Goal: Task Accomplishment & Management: Manage account settings

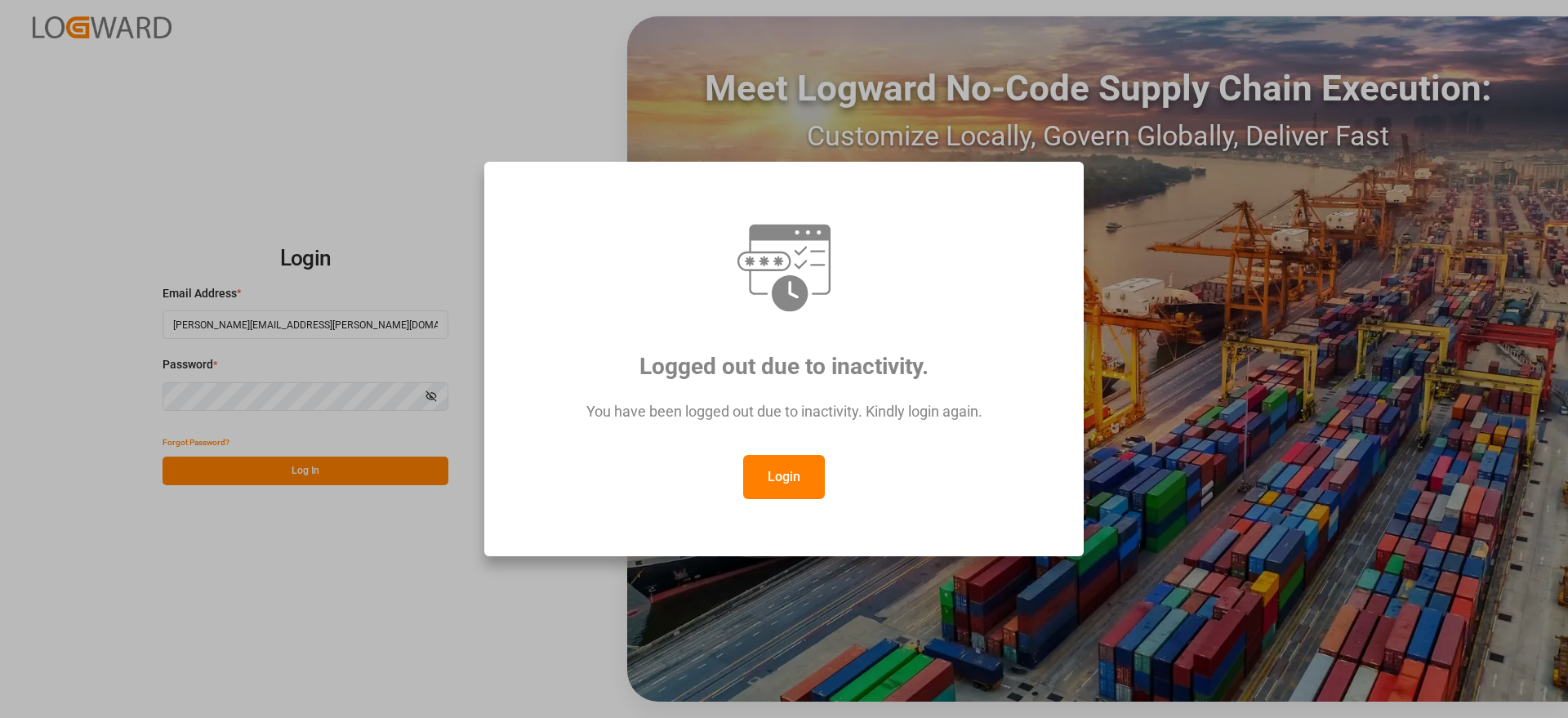
click at [786, 463] on button "Login" at bounding box center [783, 477] width 81 height 44
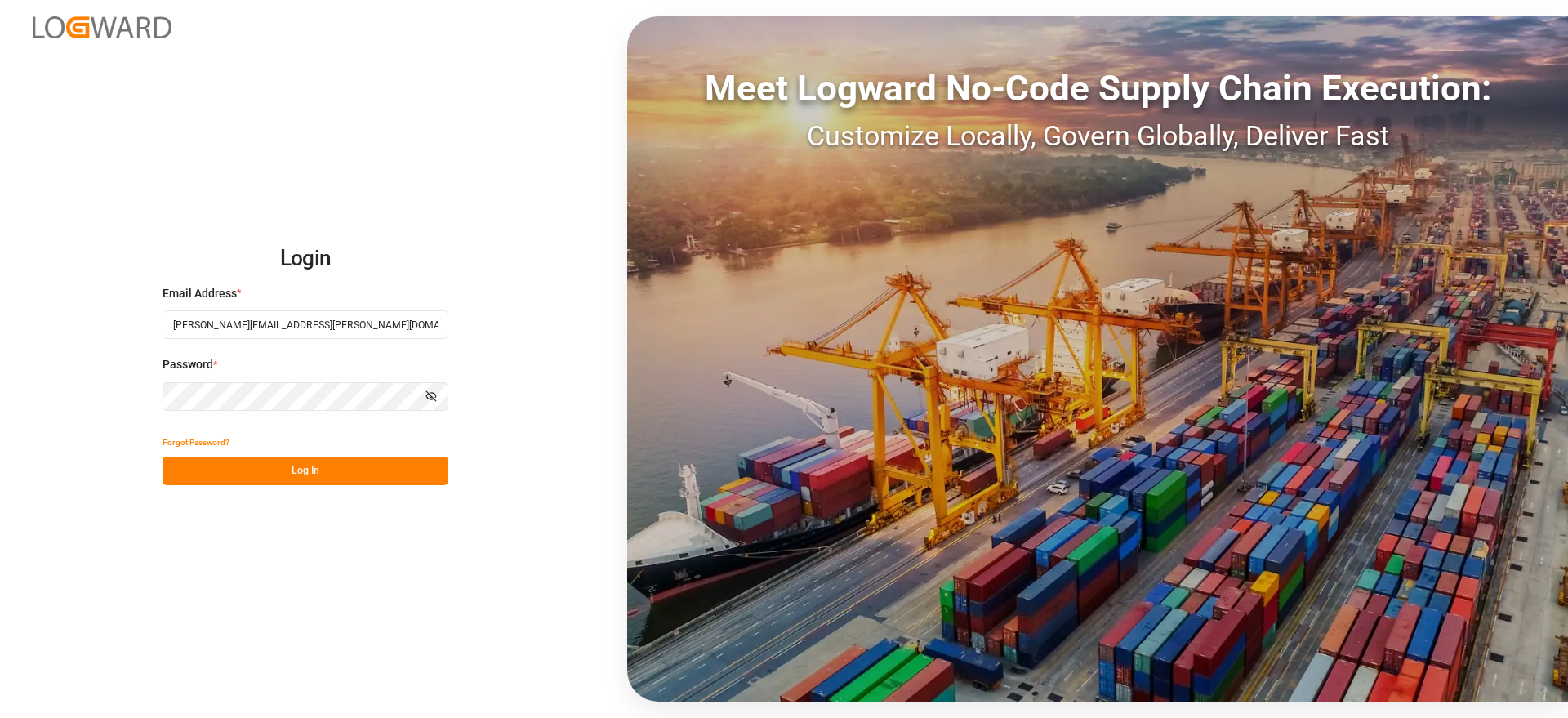
click at [348, 464] on button "Log In" at bounding box center [306, 470] width 285 height 28
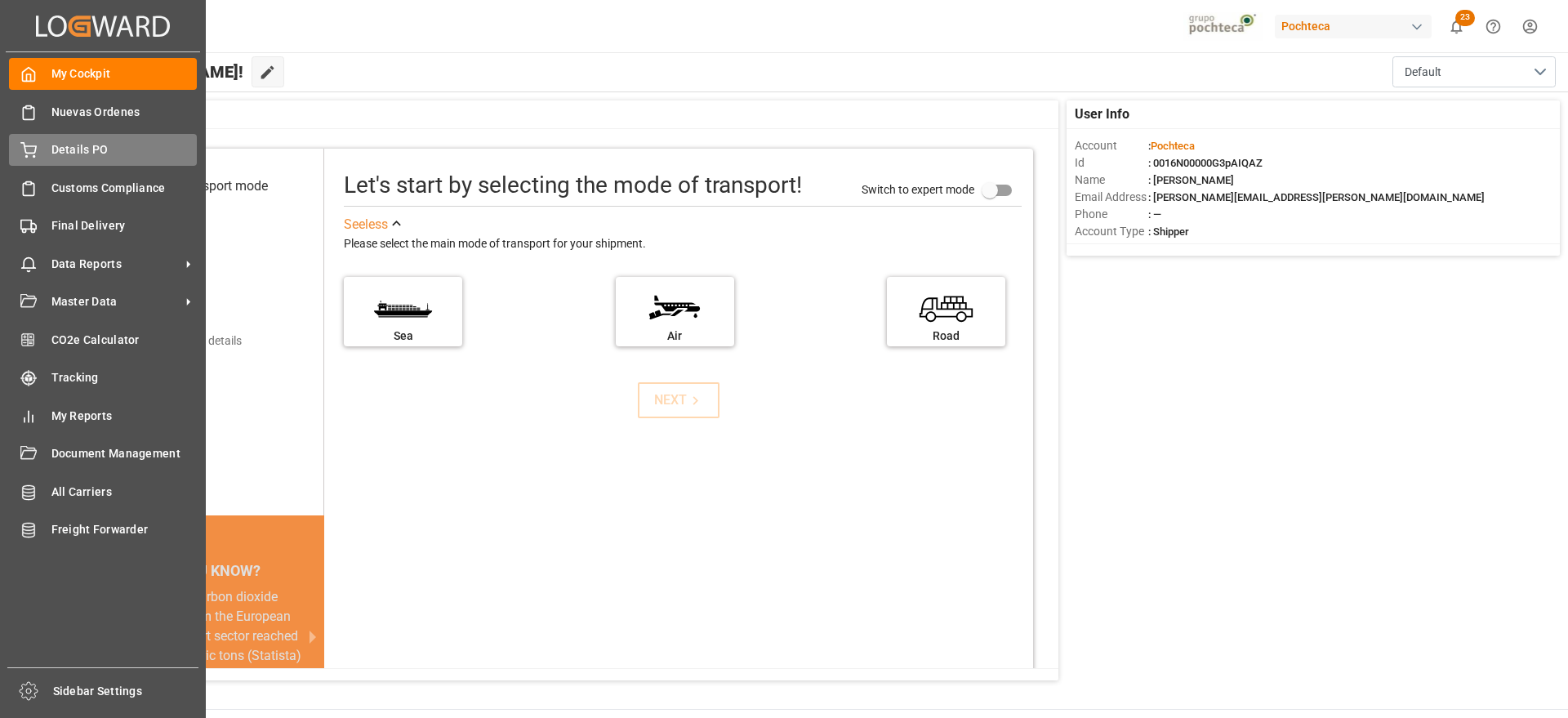
click at [44, 156] on div "Details PO Details PO" at bounding box center [102, 149] width 188 height 32
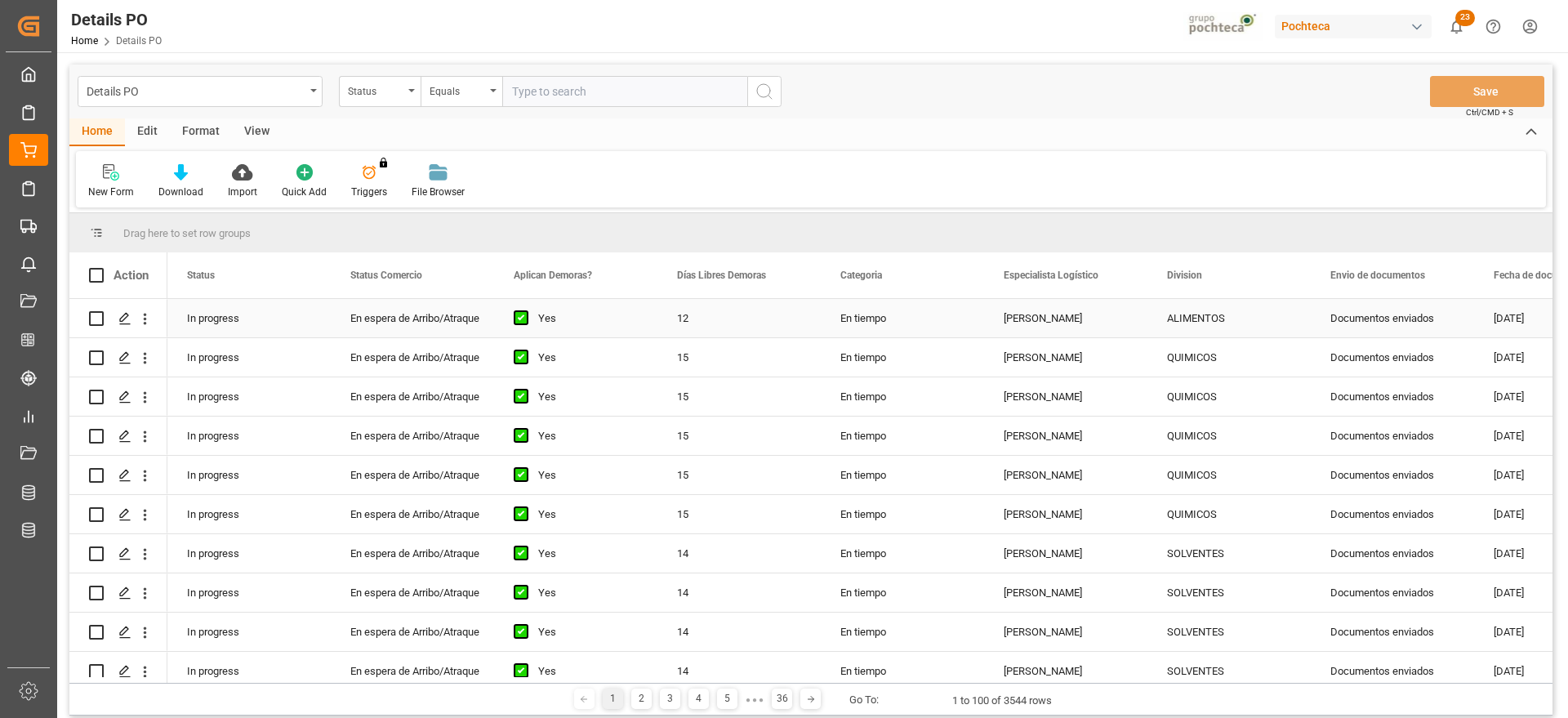
click at [1348, 320] on div "Documentos enviados" at bounding box center [1392, 318] width 164 height 38
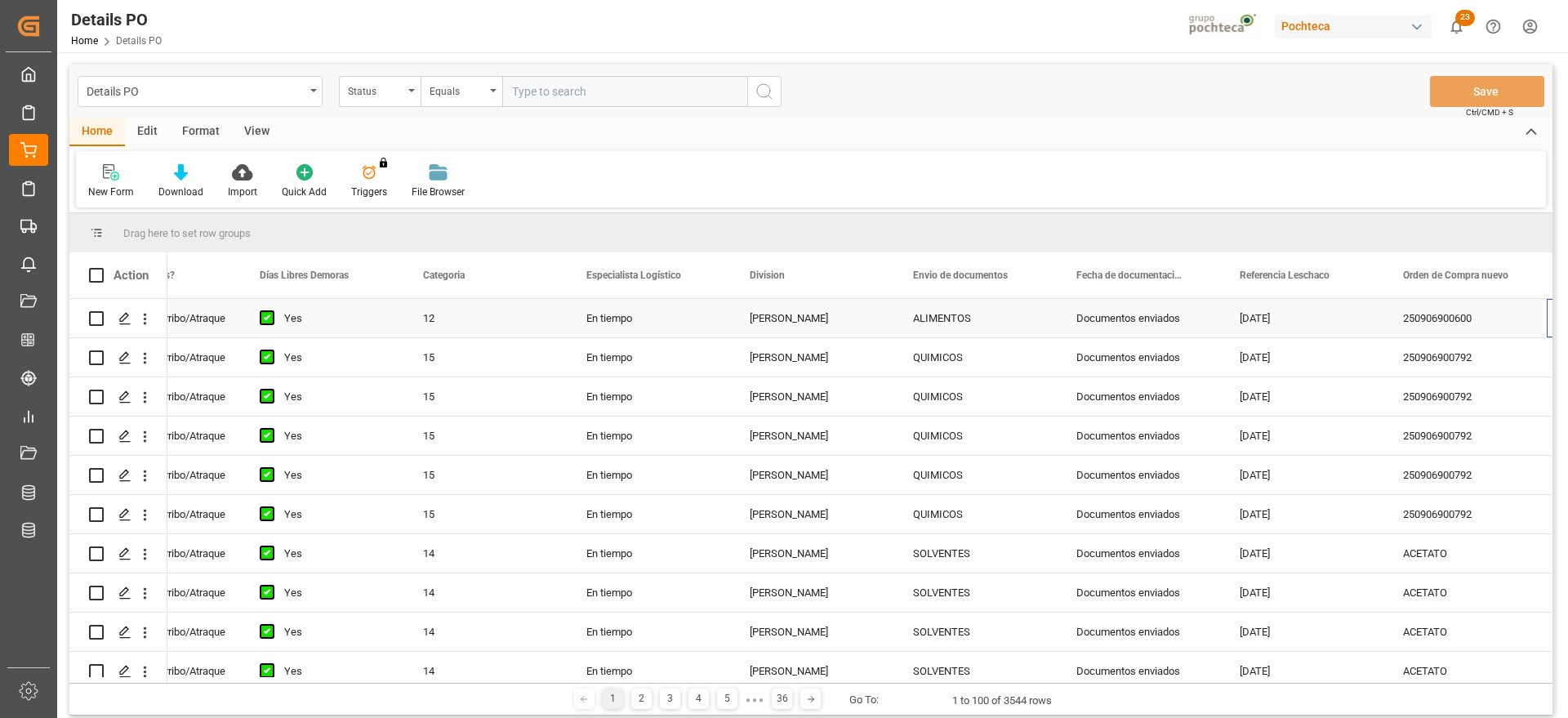
scroll to position [0, 417]
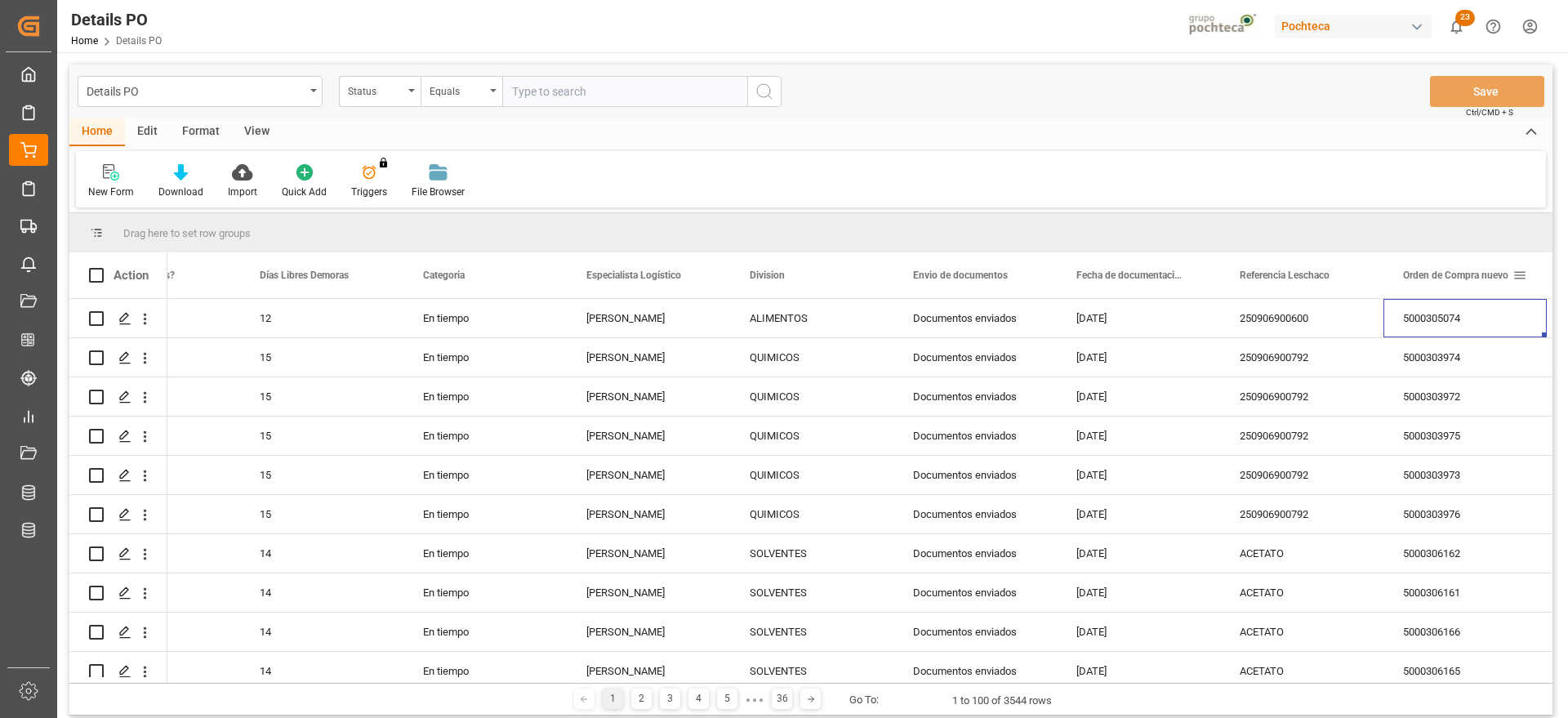
click at [1524, 270] on span at bounding box center [1520, 275] width 15 height 15
click at [1494, 275] on span "filter" at bounding box center [1490, 277] width 15 height 15
type input "5000306342"
click at [1475, 411] on button "Apply" at bounding box center [1483, 414] width 30 height 16
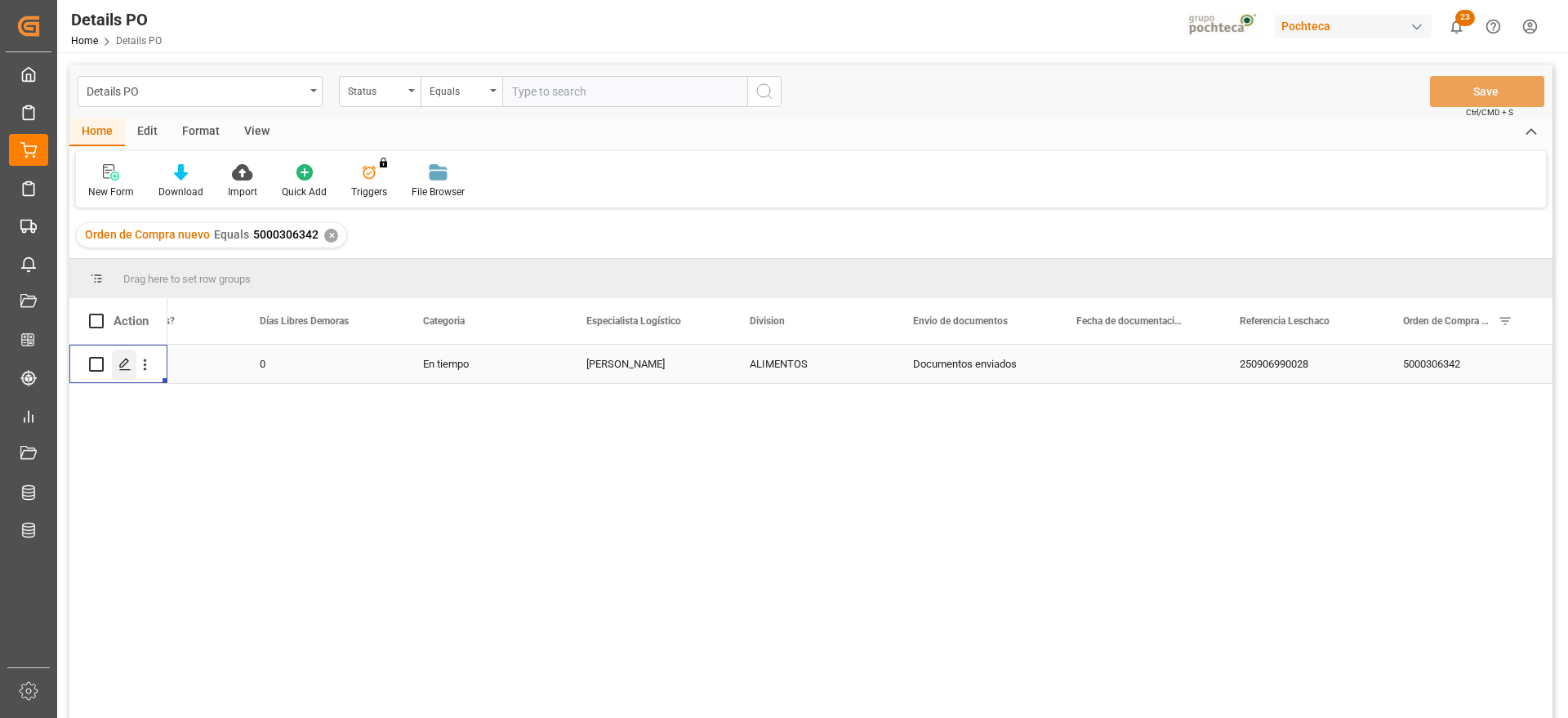
click at [128, 359] on icon "Press SPACE to select this row." at bounding box center [124, 364] width 13 height 13
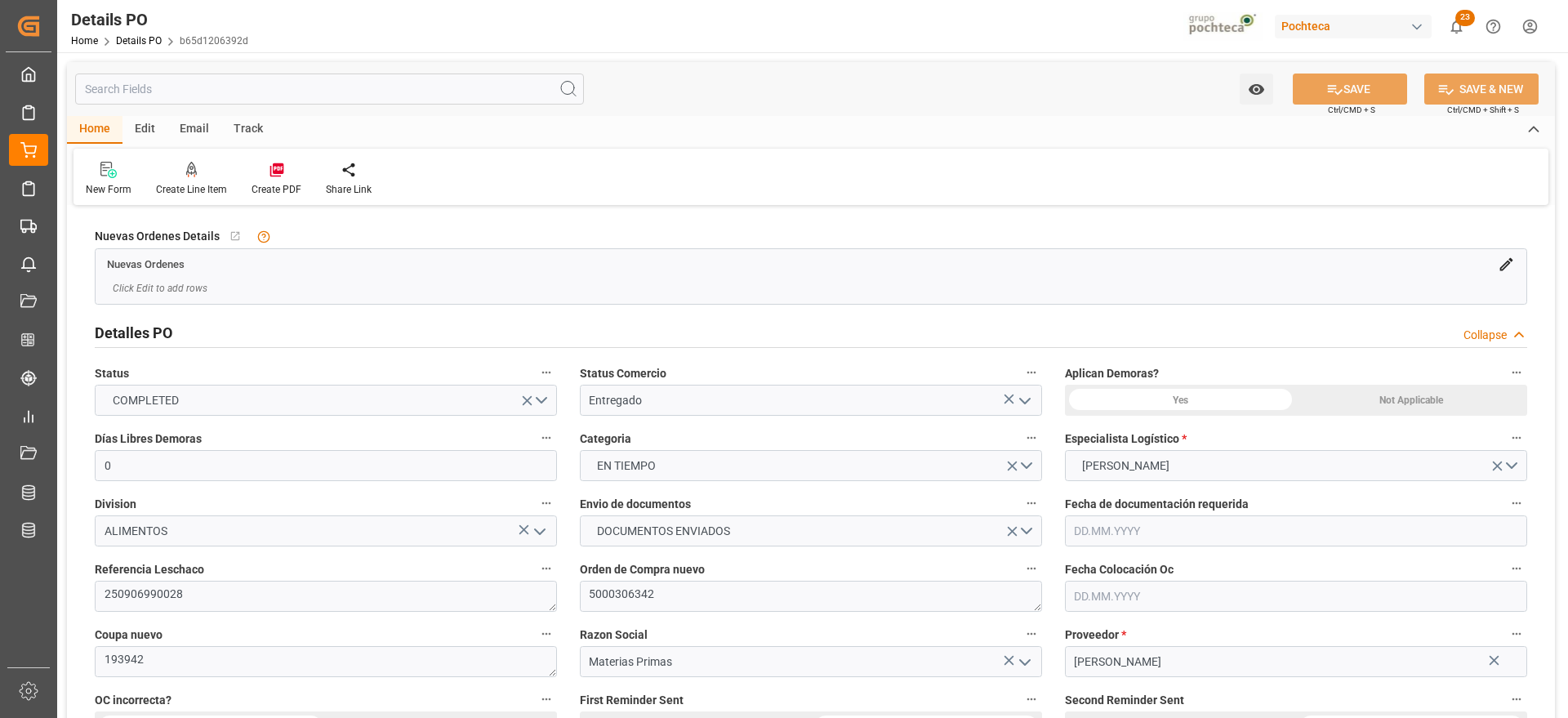
type input "0"
type input "20.07.2025"
type input "[DATE]"
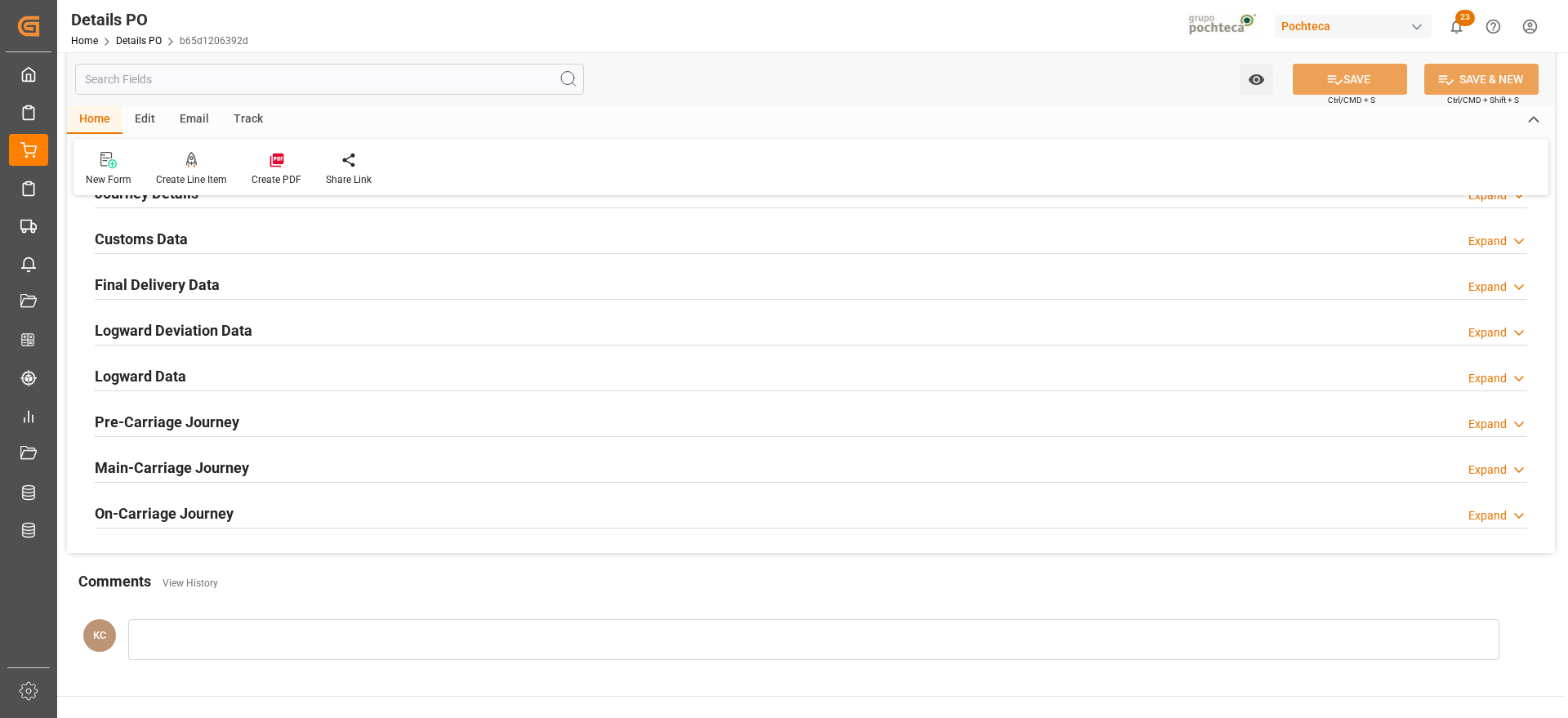
scroll to position [1123, 0]
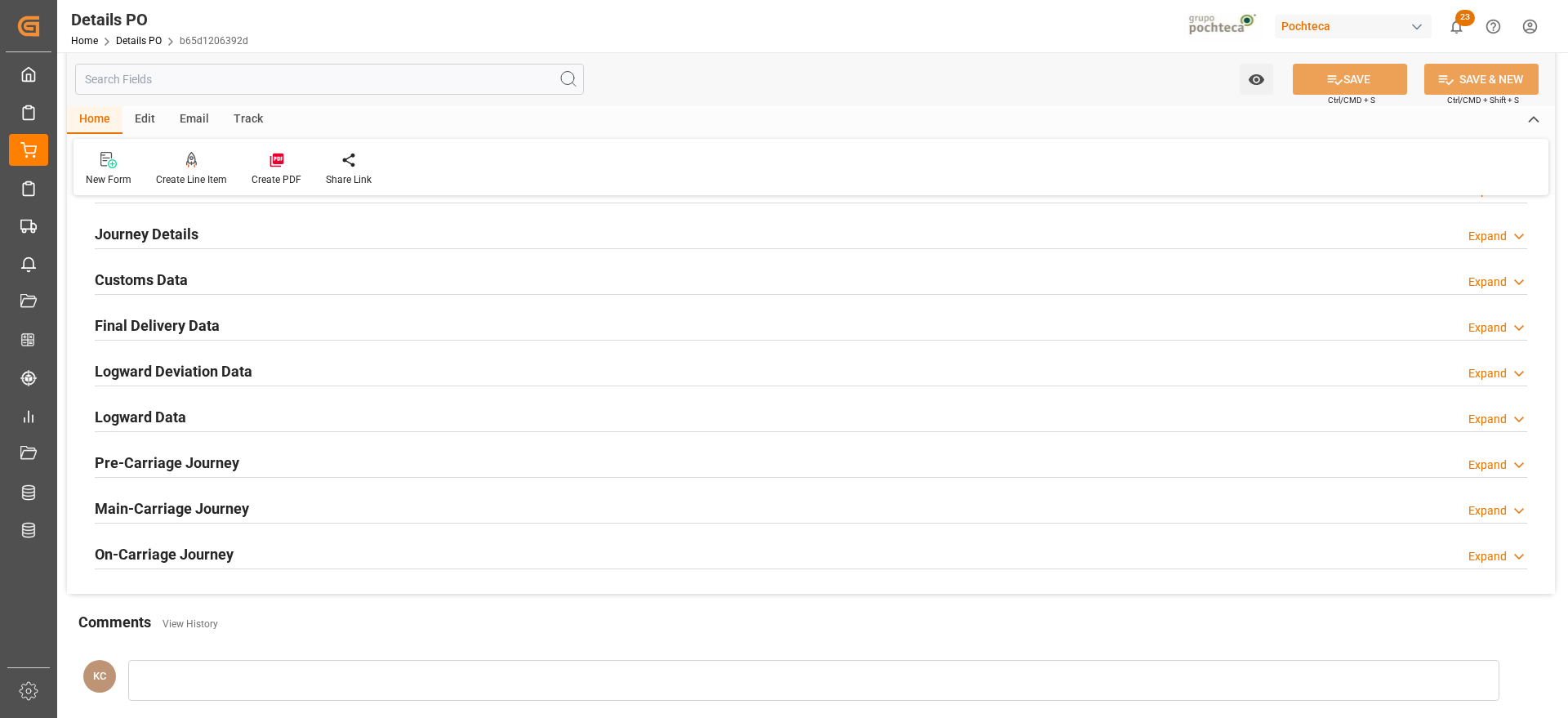
click at [145, 285] on h2 "Customs Data" at bounding box center [142, 280] width 93 height 22
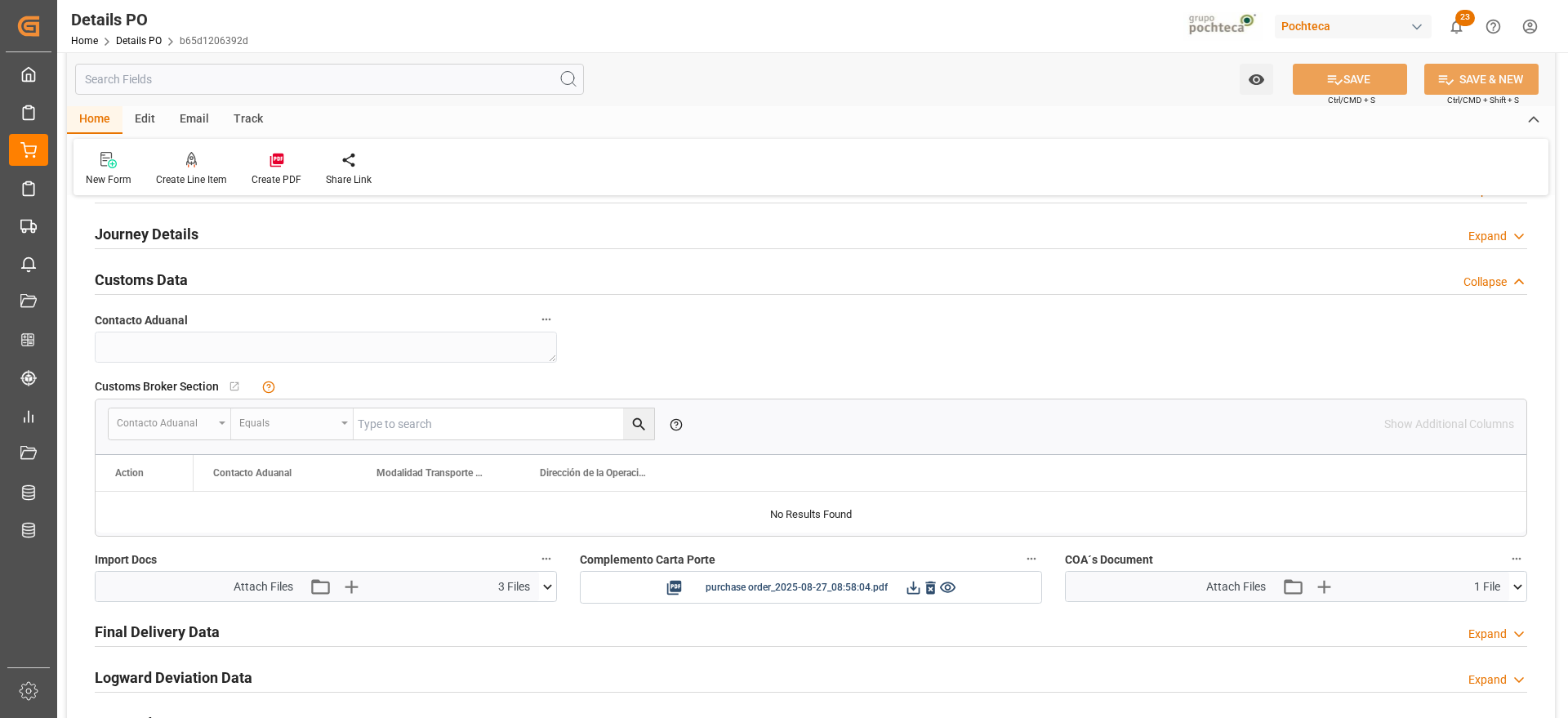
click at [1517, 591] on icon at bounding box center [1518, 586] width 17 height 17
click at [1503, 619] on icon at bounding box center [1509, 617] width 16 height 11
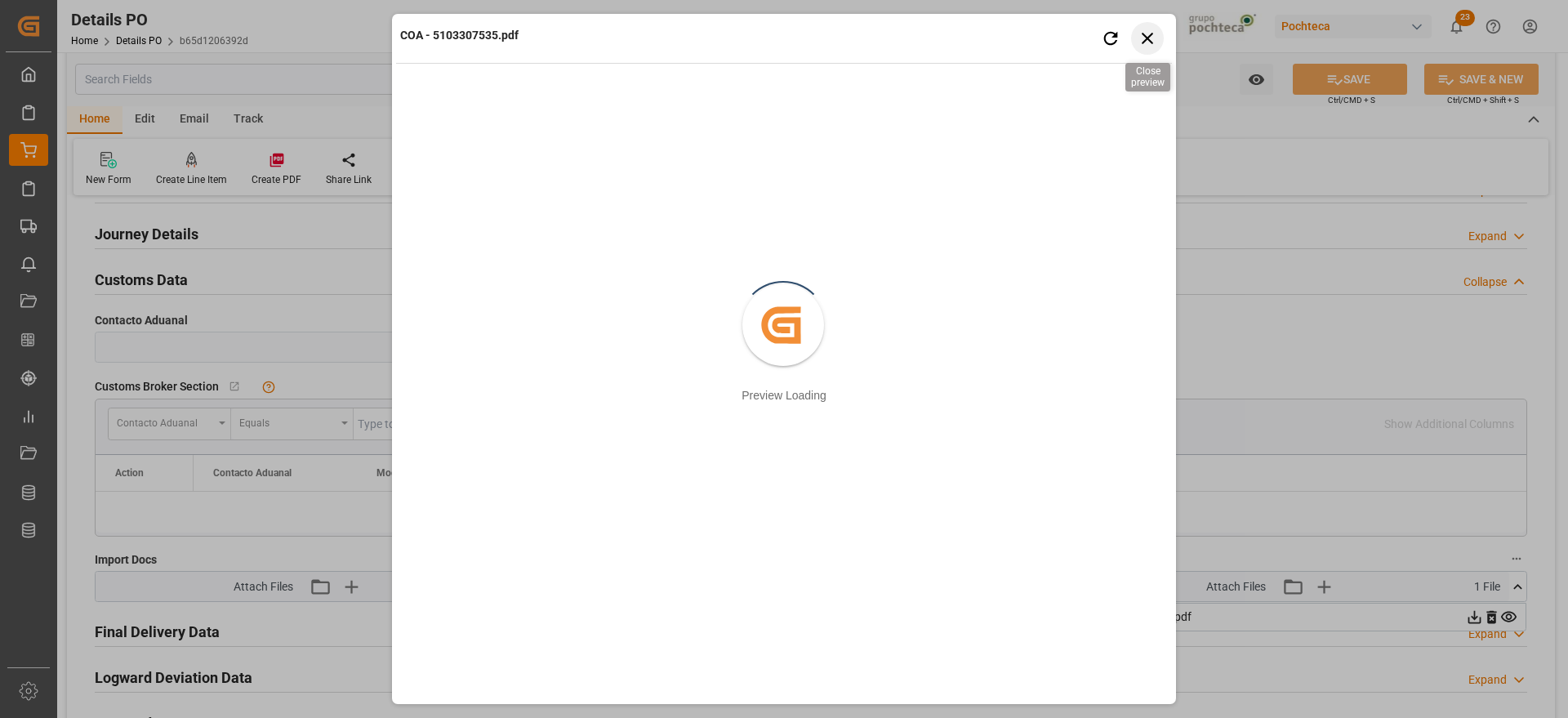
click at [1153, 38] on icon "button" at bounding box center [1147, 38] width 20 height 20
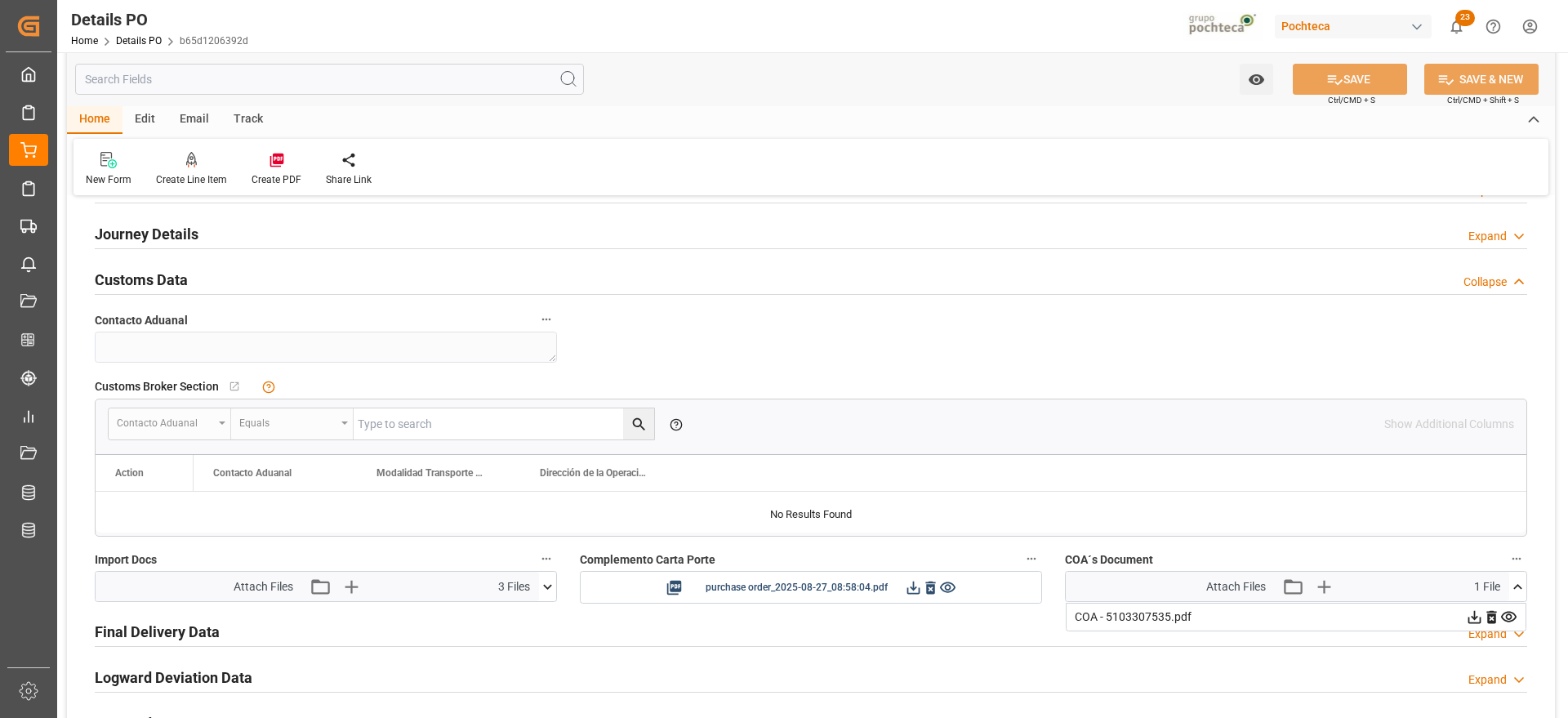
drag, startPoint x: 1125, startPoint y: 337, endPoint x: 1021, endPoint y: 354, distance: 105.4
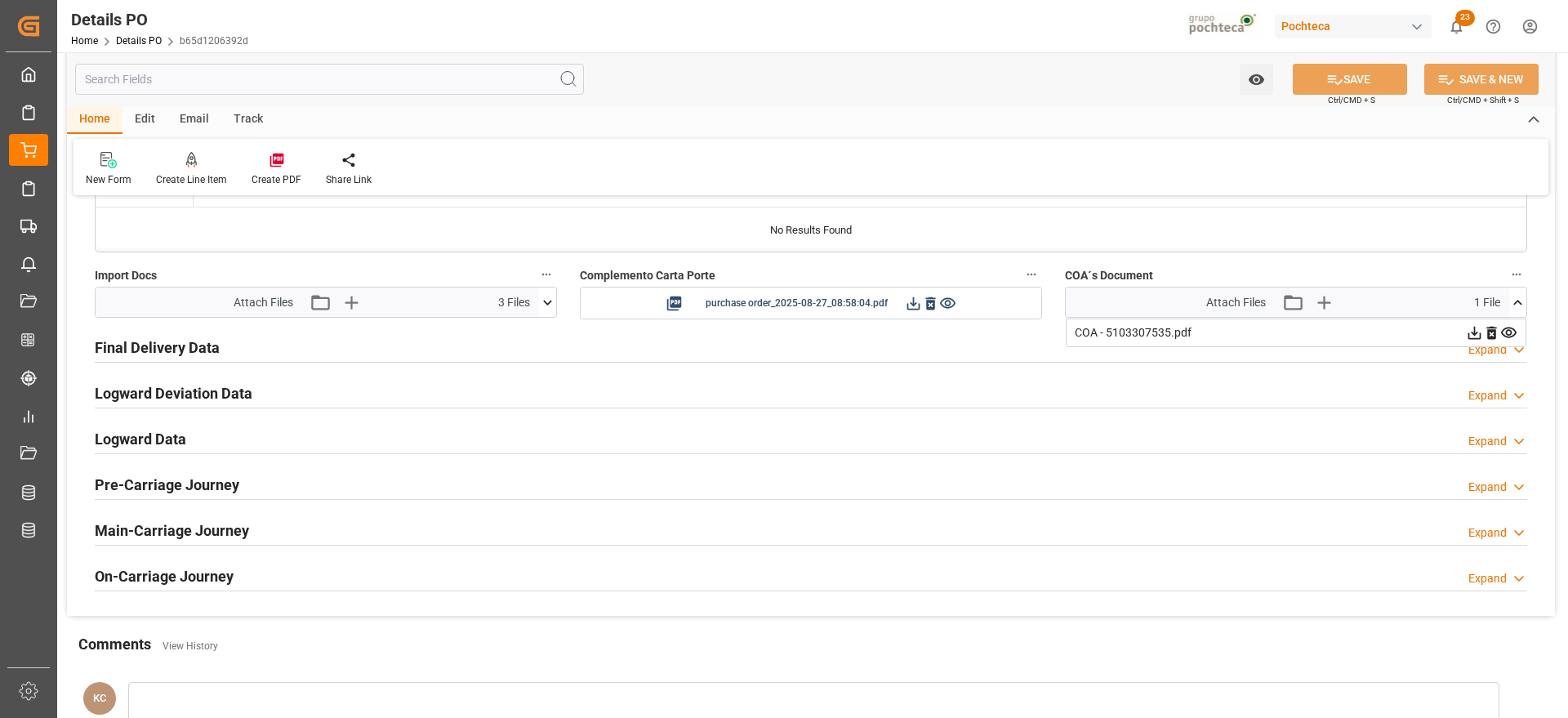
scroll to position [1409, 0]
click at [177, 349] on h2 "Final Delivery Data" at bounding box center [157, 346] width 125 height 22
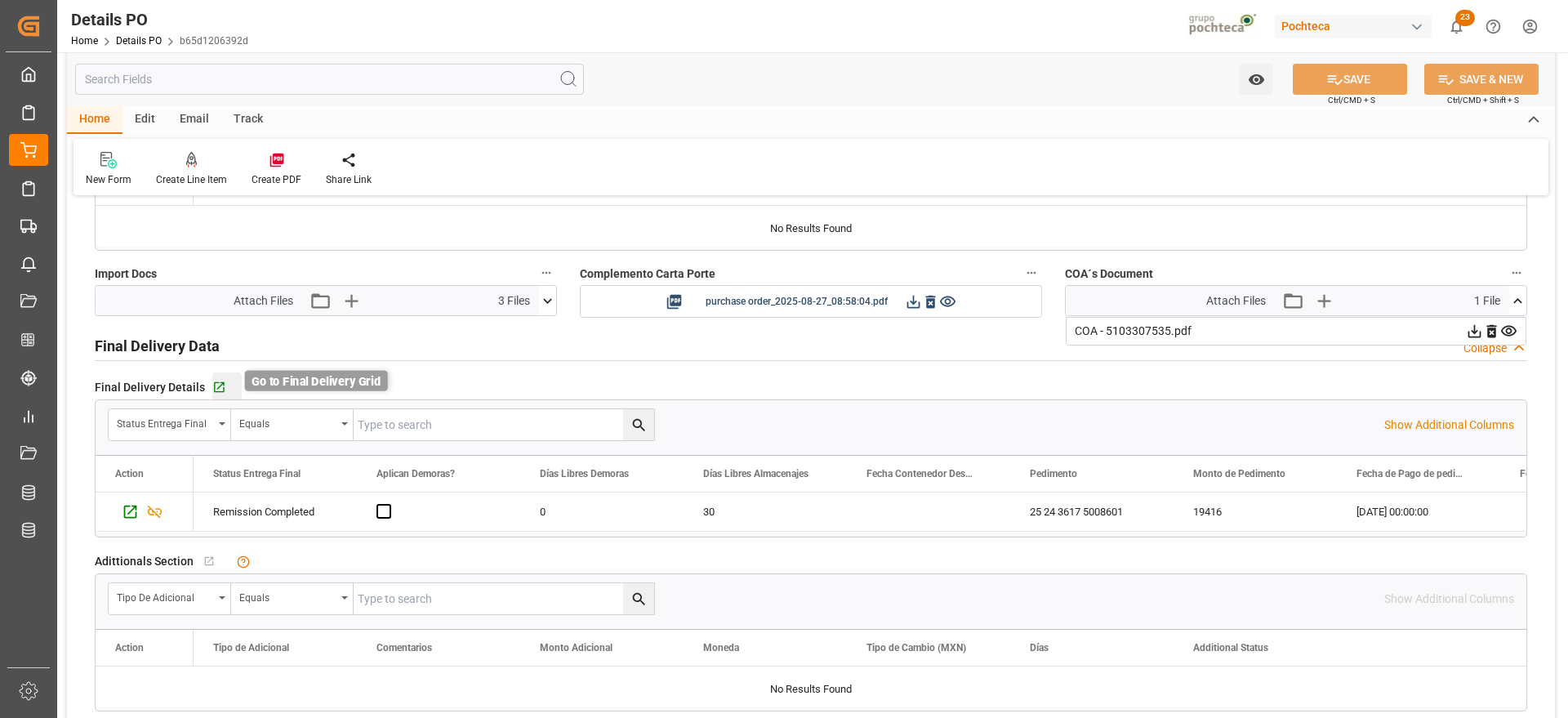
click at [213, 390] on icon "button" at bounding box center [219, 387] width 14 height 14
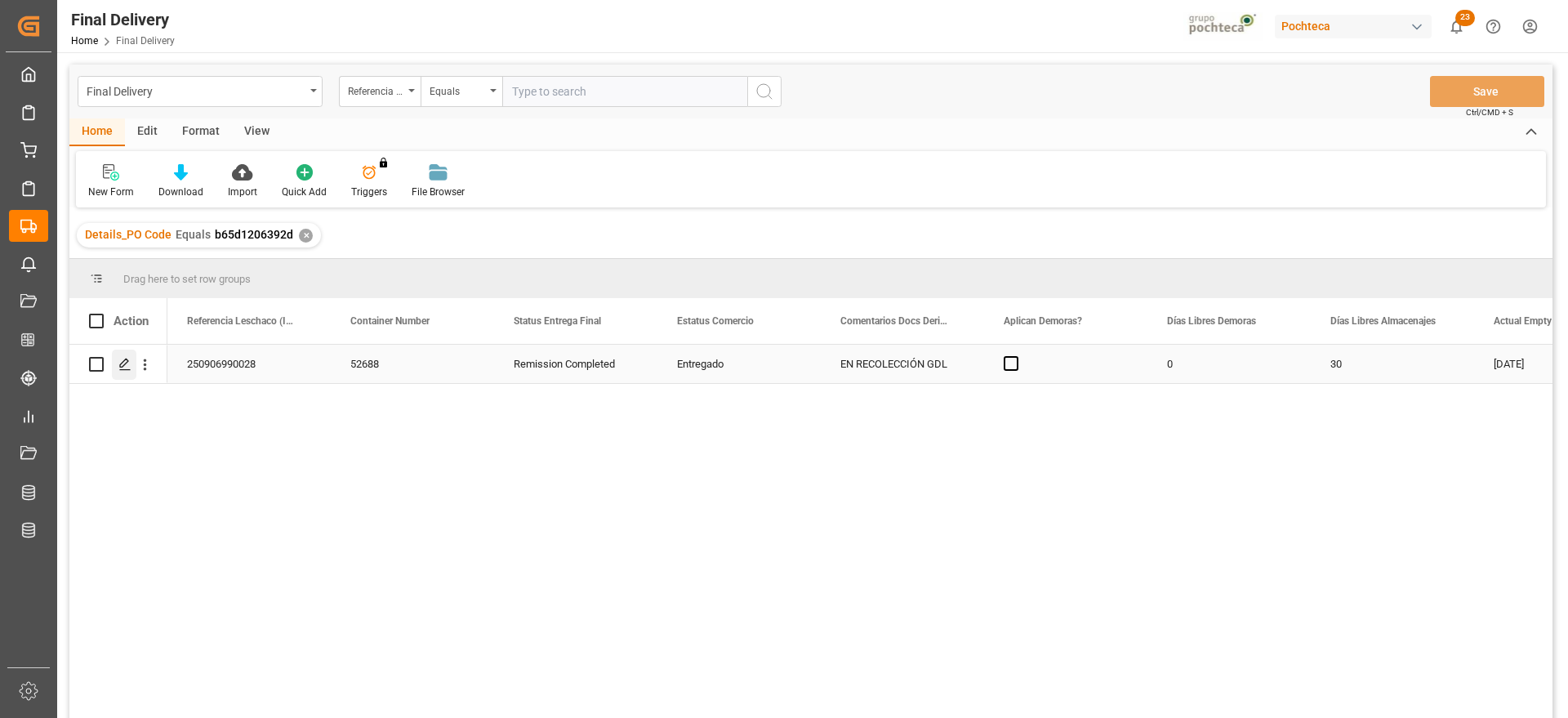
click at [125, 365] on icon "Press SPACE to select this row." at bounding box center [124, 364] width 13 height 13
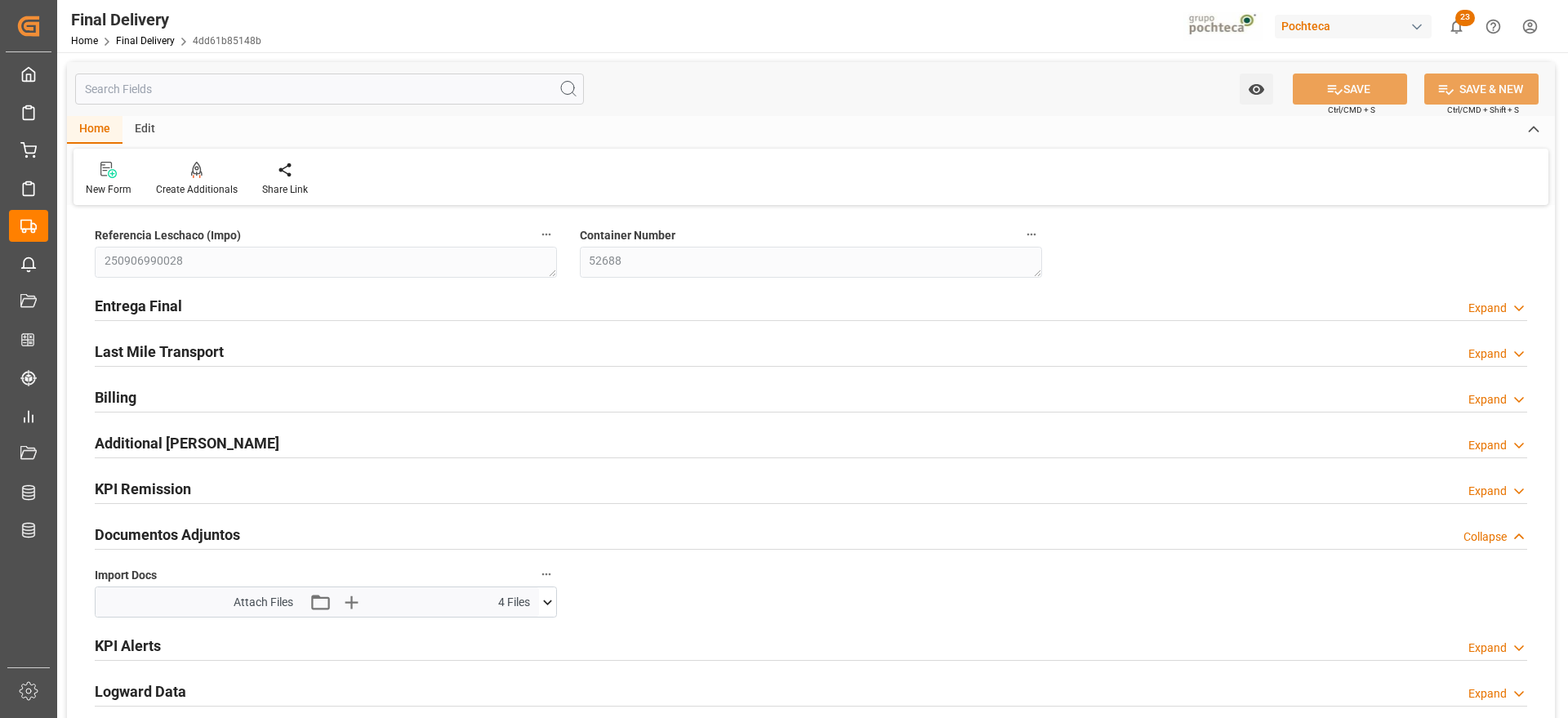
click at [547, 600] on icon at bounding box center [547, 602] width 17 height 17
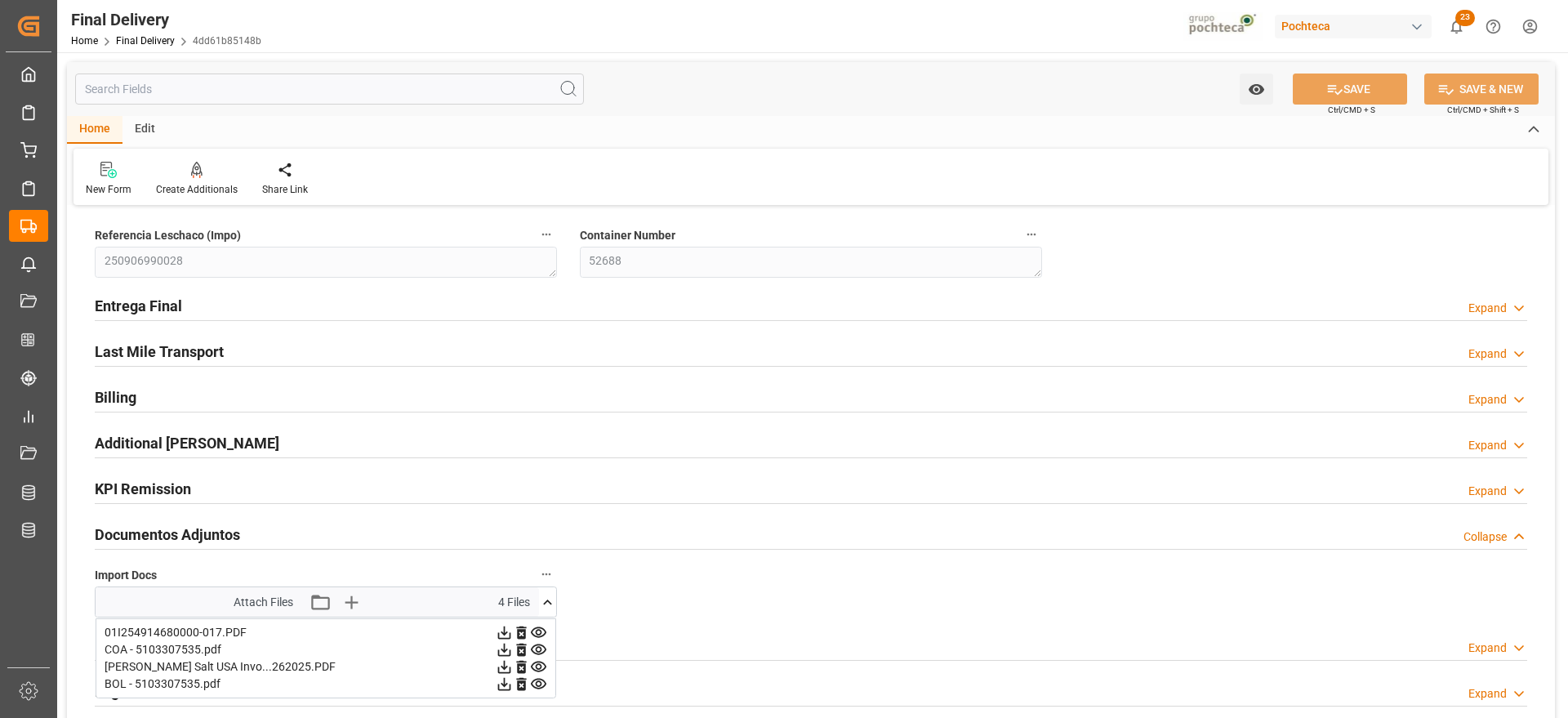
click at [538, 649] on icon at bounding box center [538, 649] width 17 height 17
